Goal: Find specific page/section: Find specific page/section

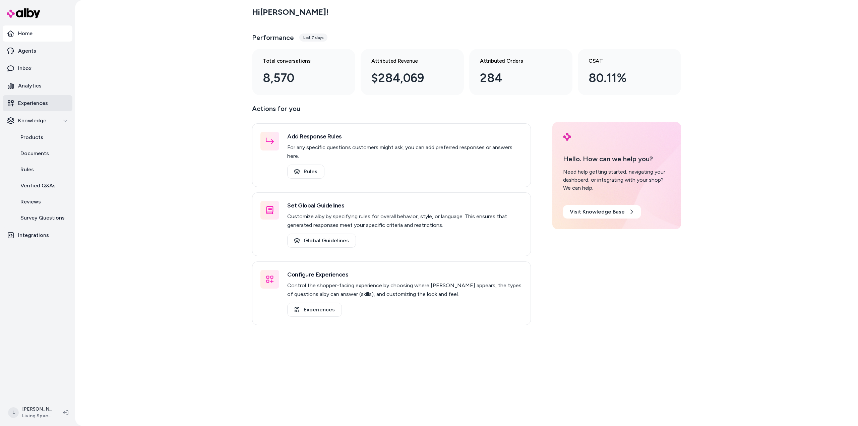
click at [37, 101] on p "Experiences" at bounding box center [33, 103] width 30 height 8
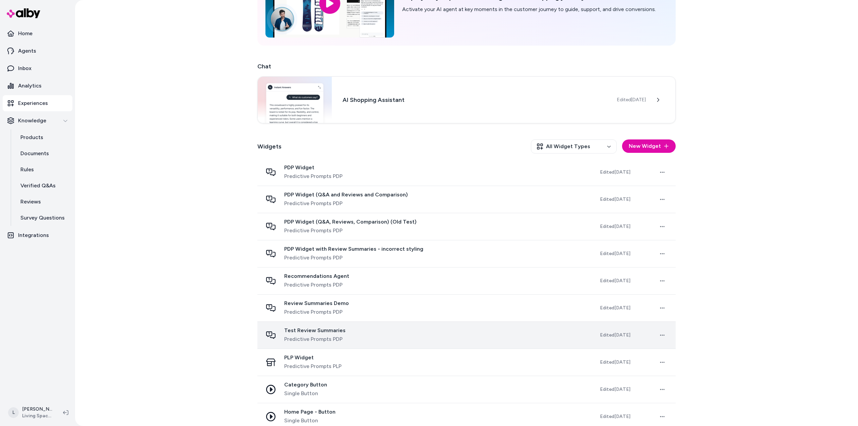
scroll to position [134, 0]
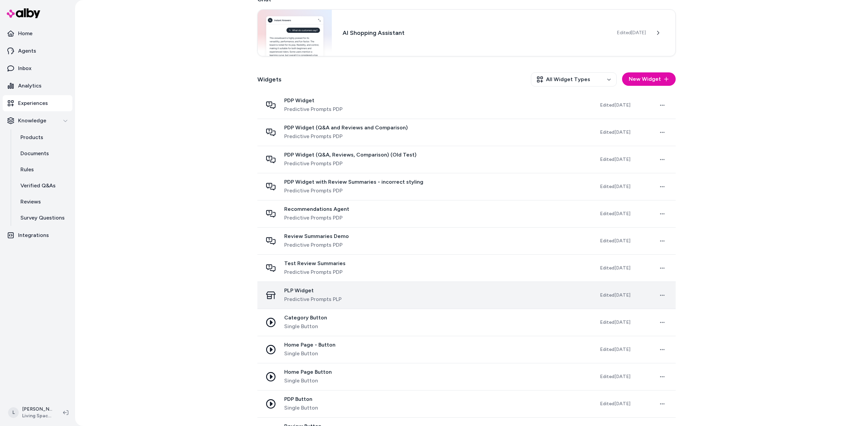
click at [307, 299] on span "Predictive Prompts PLP" at bounding box center [312, 299] width 57 height 8
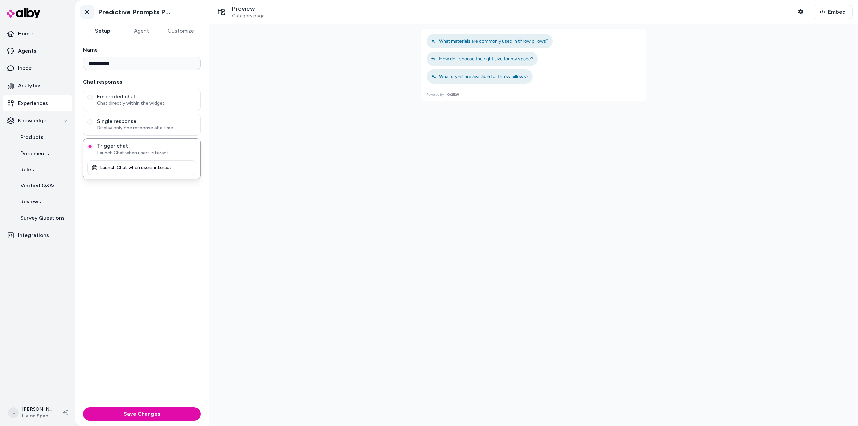
click at [90, 15] on link "Go back" at bounding box center [86, 11] width 13 height 13
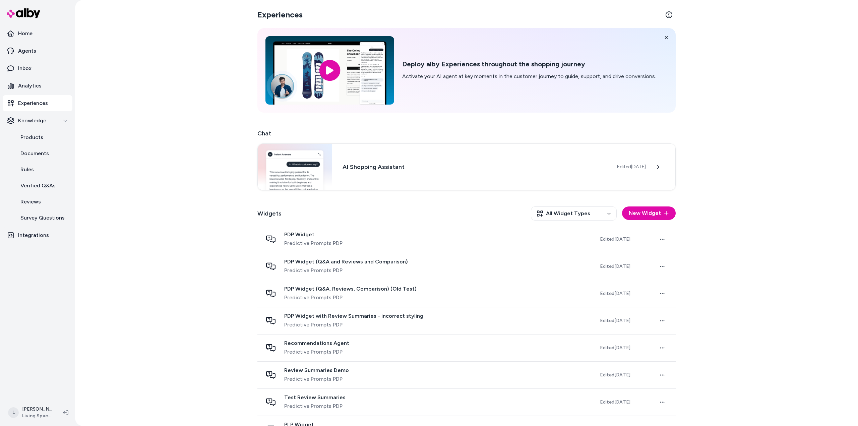
scroll to position [67, 0]
